Goal: Task Accomplishment & Management: Manage account settings

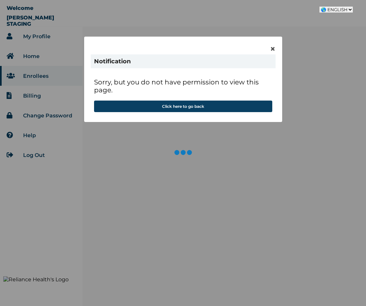
select select "en-NG"
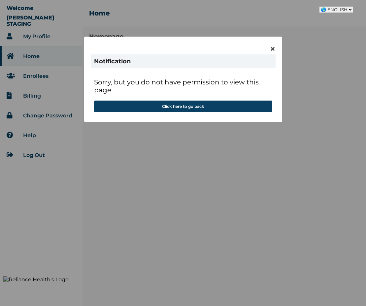
select select "en-NG"
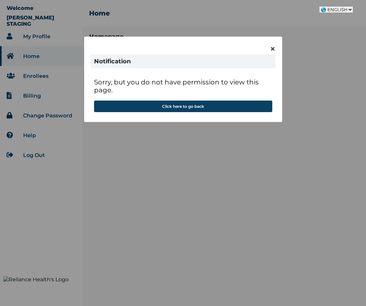
select select "en-NG"
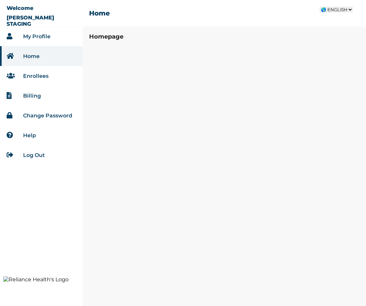
click at [40, 76] on link "Enrollees" at bounding box center [35, 76] width 25 height 6
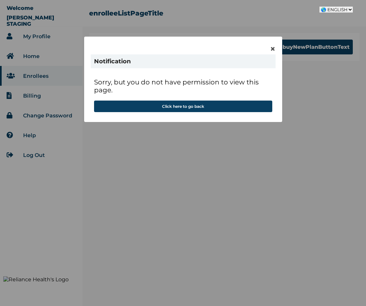
select select "en-NG"
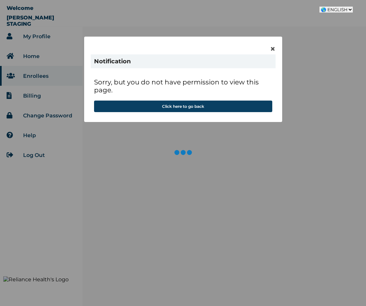
select select "en-NG"
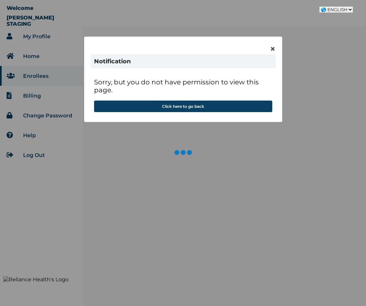
select select "en-NG"
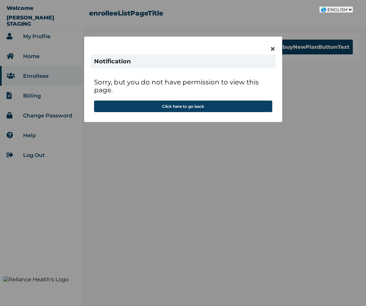
select select "en-NG"
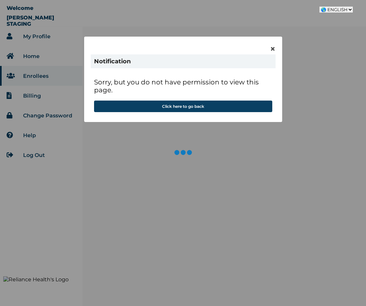
select select "en-NG"
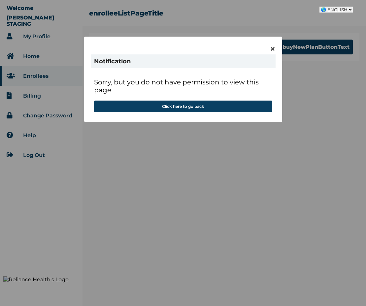
select select "en-NG"
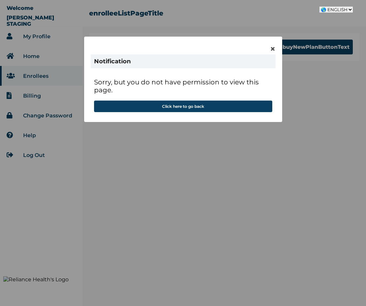
select select "en-NG"
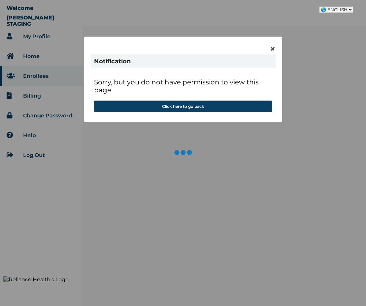
select select "en-NG"
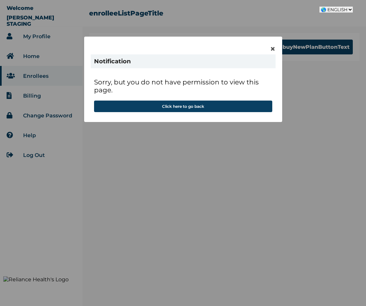
select select "en-NG"
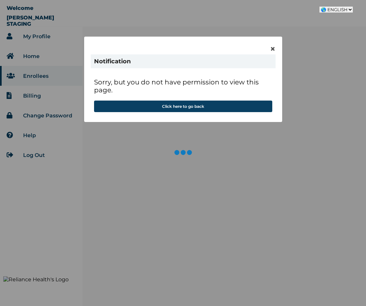
select select "en-NG"
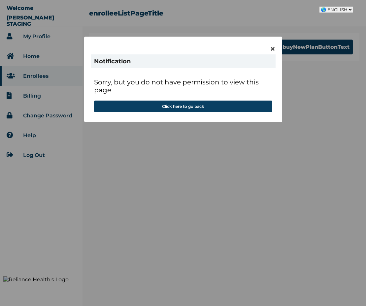
select select "en-NG"
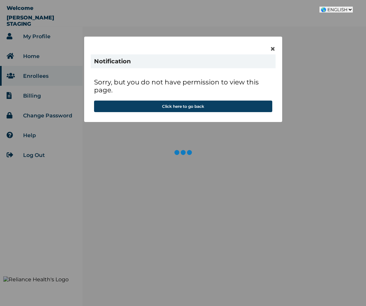
select select "en-NG"
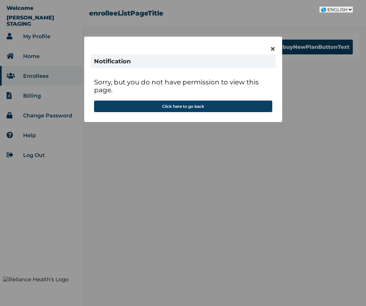
select select "en-NG"
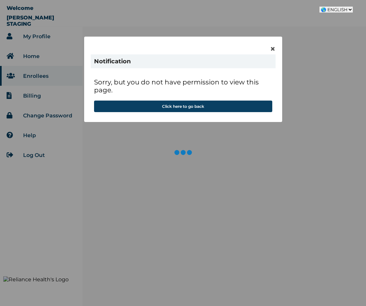
select select "en-NG"
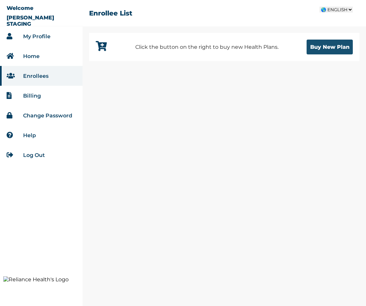
click at [317, 50] on button "Buy New Plan" at bounding box center [329, 47] width 46 height 15
click at [332, 47] on button "Buy New Plan" at bounding box center [329, 47] width 46 height 15
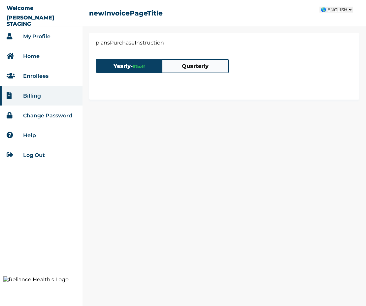
click at [208, 70] on button "Quarterly" at bounding box center [195, 66] width 66 height 13
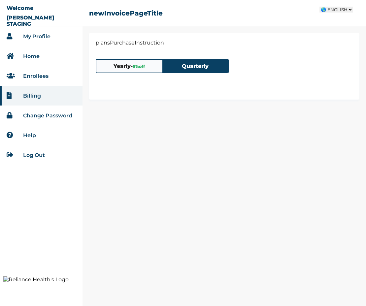
click at [132, 69] on button "Yearly - 5 % off" at bounding box center [129, 66] width 66 height 13
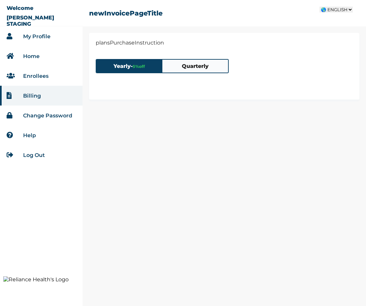
click at [176, 64] on button "Quarterly" at bounding box center [195, 66] width 66 height 13
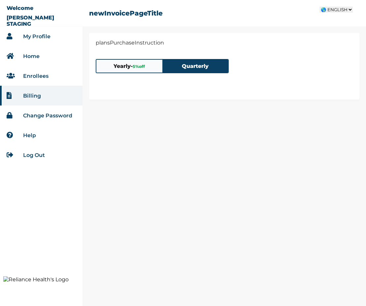
click at [136, 67] on span "5 % off" at bounding box center [139, 66] width 12 height 5
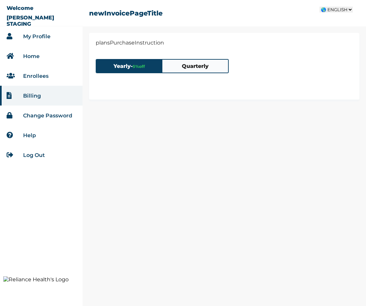
click at [41, 74] on link "Enrollees" at bounding box center [35, 76] width 25 height 6
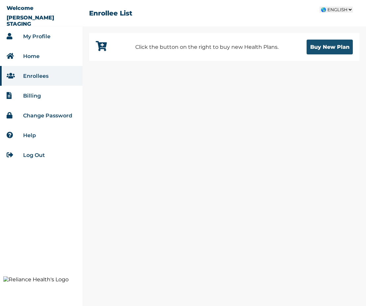
click at [323, 49] on button "Buy New Plan" at bounding box center [329, 47] width 46 height 15
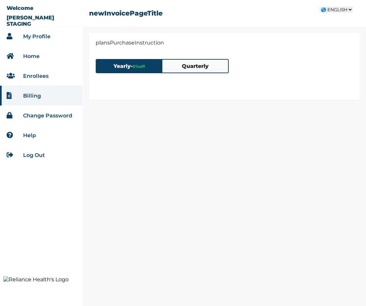
click at [36, 96] on link "Billing" at bounding box center [32, 96] width 18 height 6
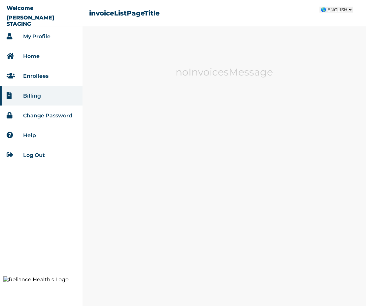
click at [41, 80] on li "Enrollees" at bounding box center [41, 76] width 82 height 20
click at [39, 75] on link "Enrollees" at bounding box center [35, 76] width 25 height 6
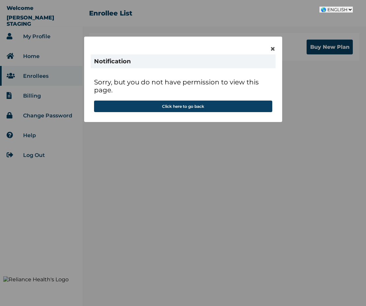
select select "en-NG"
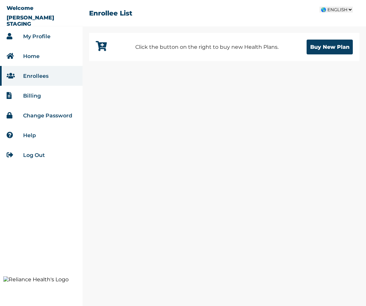
click at [46, 112] on link "Change Password" at bounding box center [47, 115] width 49 height 6
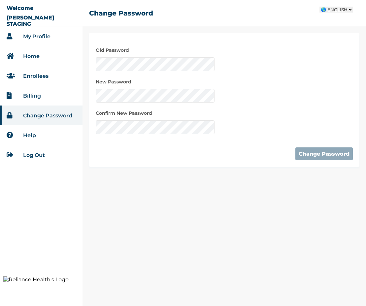
click at [334, 9] on select "🌎 FRENCH 🌎 FRENCH 🌎 ENGLISH 🌎 ARABIC" at bounding box center [335, 10] width 33 height 6
click at [319, 7] on select "🌎 FRENCH 🌎 FRENCH 🌎 ENGLISH 🌎 ARABIC" at bounding box center [335, 10] width 33 height 6
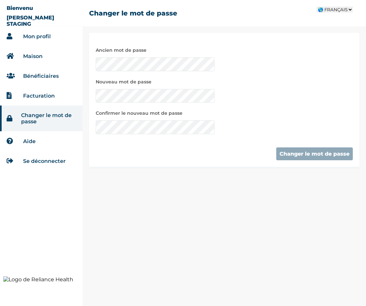
click at [334, 8] on select "🌎 FRANÇAIS 🌎 FRANÇAIS 🌎 ANGLAIS 🌎 ARABE" at bounding box center [334, 10] width 36 height 6
select select "en-NG"
click at [318, 7] on select "🌎 FRANÇAIS 🌎 FRANÇAIS 🌎 ANGLAIS 🌎 ARABE" at bounding box center [334, 10] width 36 height 6
